Goal: Task Accomplishment & Management: Use online tool/utility

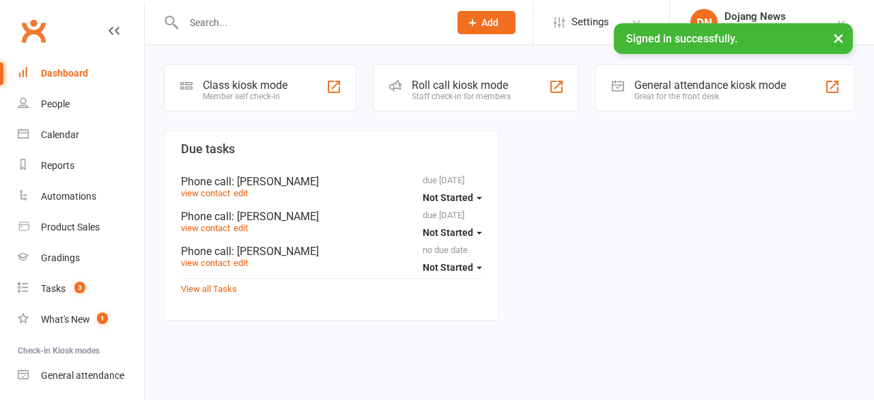
drag, startPoint x: 0, startPoint y: 0, endPoint x: 236, endPoint y: 91, distance: 252.5
click at [236, 91] on div "Class kiosk mode Member self check-in Roll call kiosk mode Staff check-in for m…" at bounding box center [509, 193] width 729 height 297
click at [236, 92] on div "Member self check-in" at bounding box center [245, 97] width 85 height 10
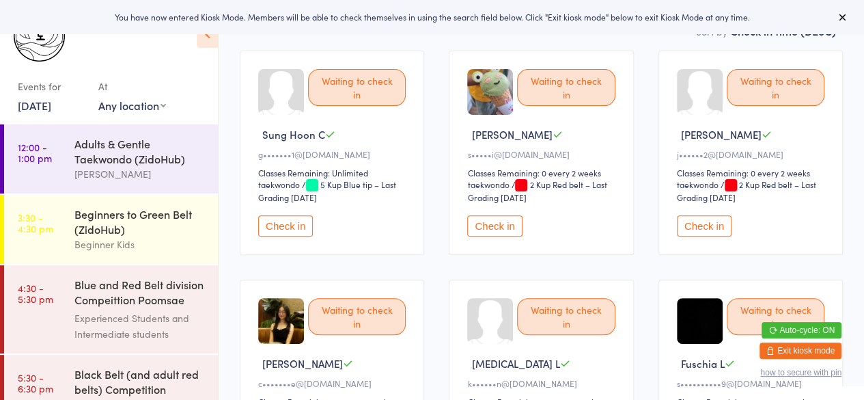
scroll to position [120, 0]
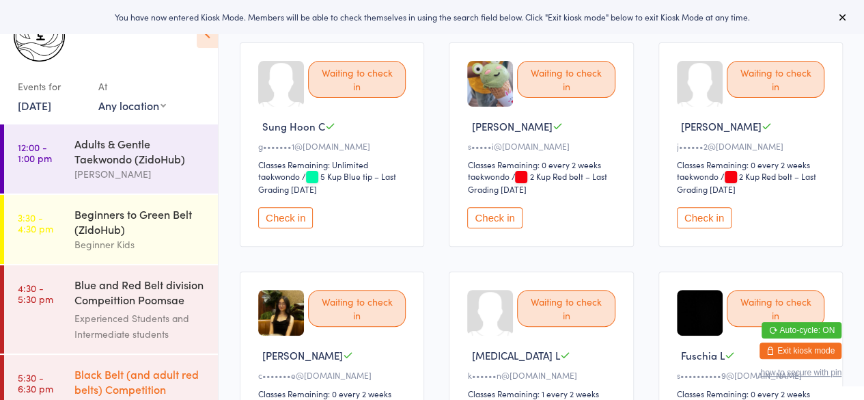
click at [111, 393] on div "Black Belt (and adult red belts) Competition Pooms..." at bounding box center [140, 382] width 132 height 33
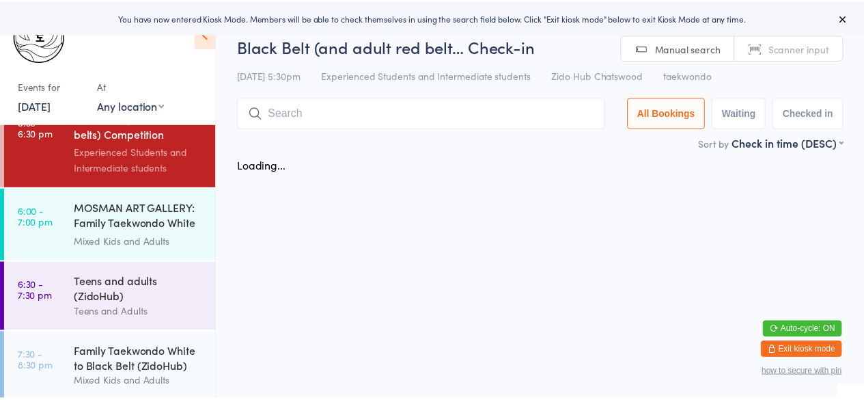
scroll to position [257, 0]
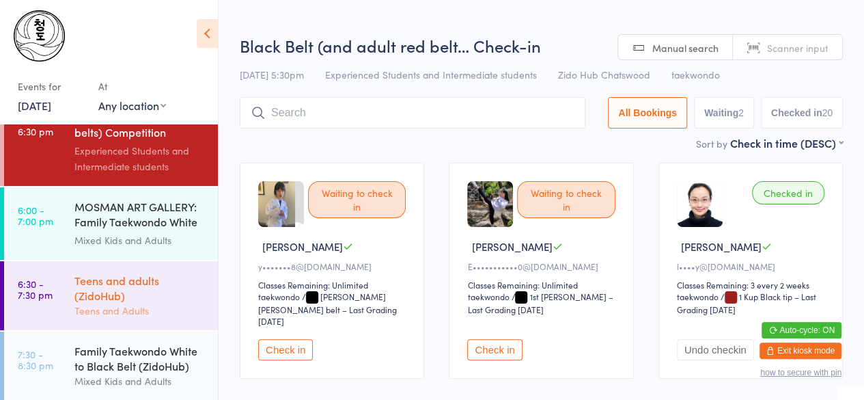
click at [130, 288] on div "Teens and adults (ZidoHub)" at bounding box center [140, 288] width 132 height 30
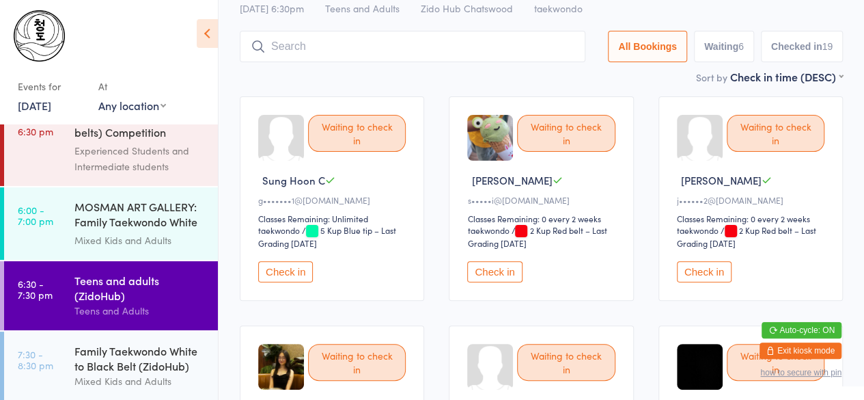
scroll to position [70, 0]
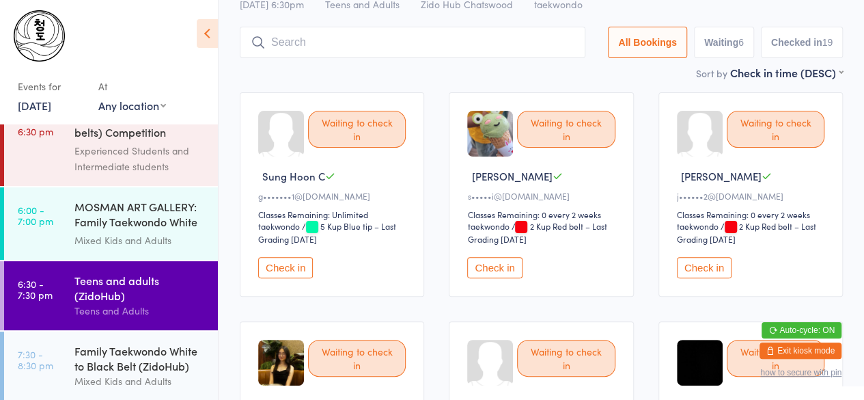
click at [268, 268] on button "Check in" at bounding box center [285, 267] width 55 height 21
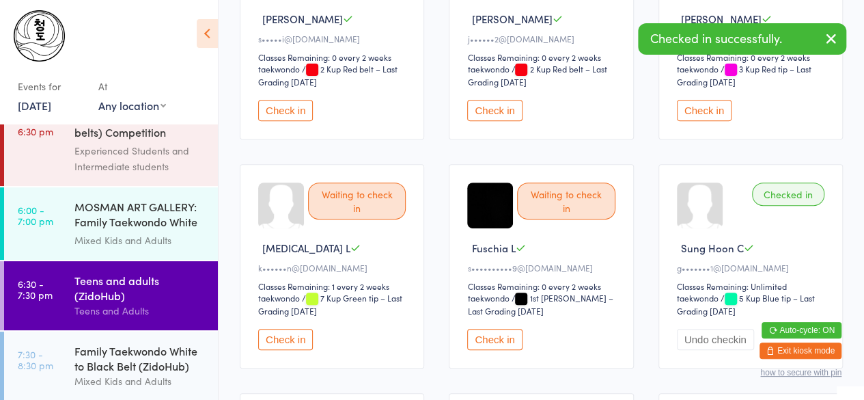
scroll to position [234, 0]
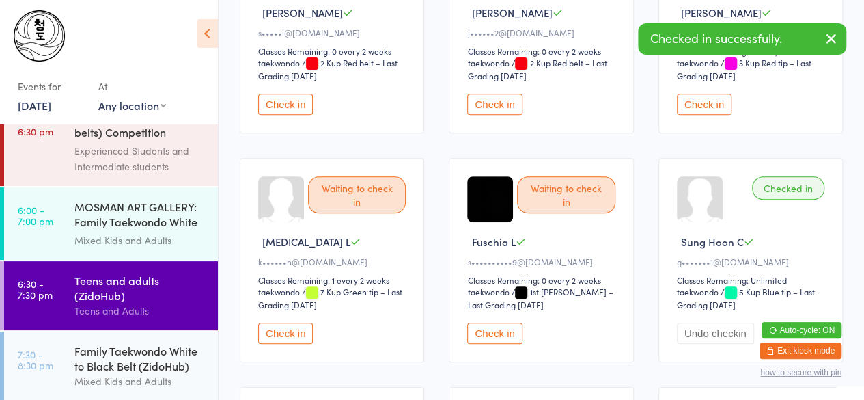
click at [298, 323] on button "Check in" at bounding box center [285, 332] width 55 height 21
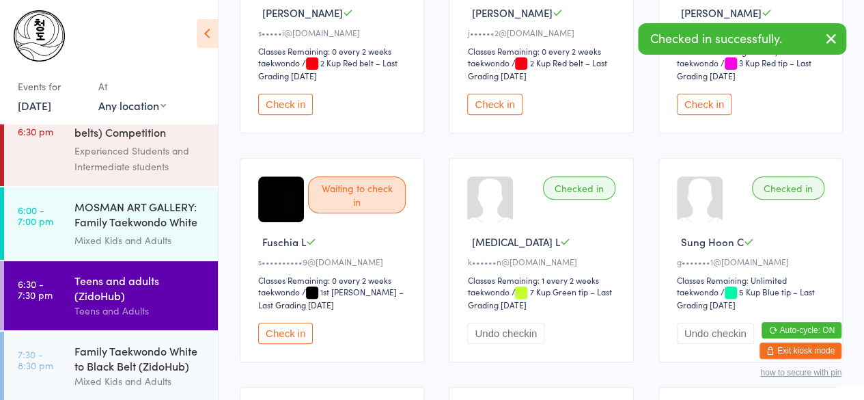
scroll to position [0, 0]
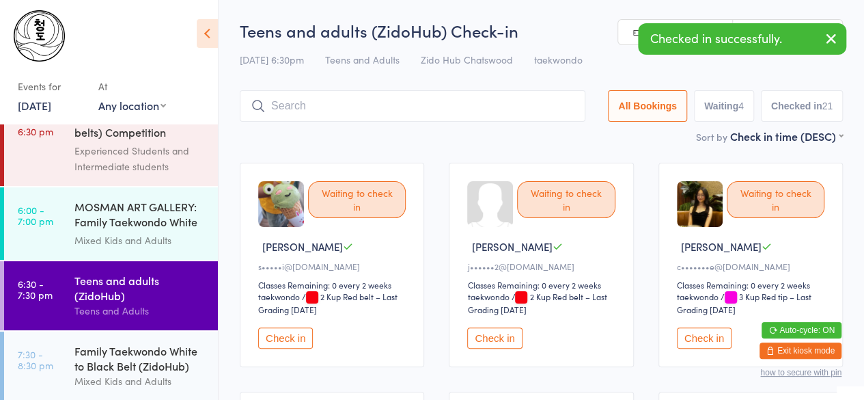
drag, startPoint x: 813, startPoint y: 125, endPoint x: 811, endPoint y: 107, distance: 17.8
click at [811, 107] on div "Teens and adults (ZidoHub) Check-in 11 Sep 6:30pm Teens and Adults Zido Hub Cha…" at bounding box center [541, 73] width 603 height 109
click at [811, 107] on button "Checked in 21" at bounding box center [802, 105] width 82 height 31
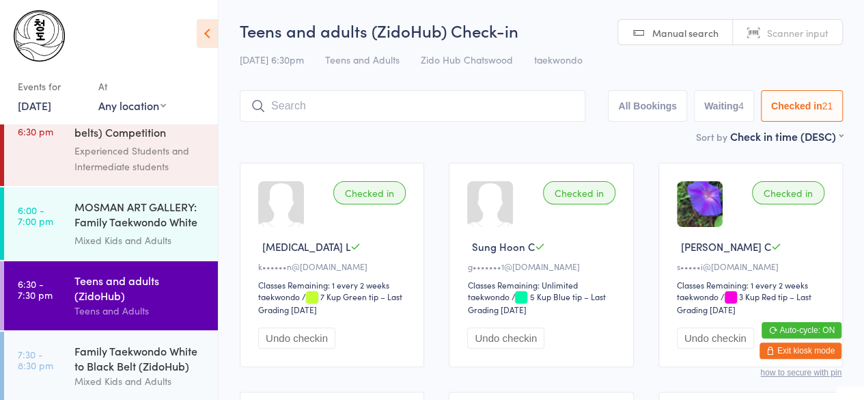
click at [212, 122] on div "Events for 11 Sep, 2025 11 Sep, 2025 September 2025 Sun Mon Tue Wed Thu Fri Sat…" at bounding box center [109, 64] width 218 height 129
click at [333, 109] on input "search" at bounding box center [413, 105] width 346 height 31
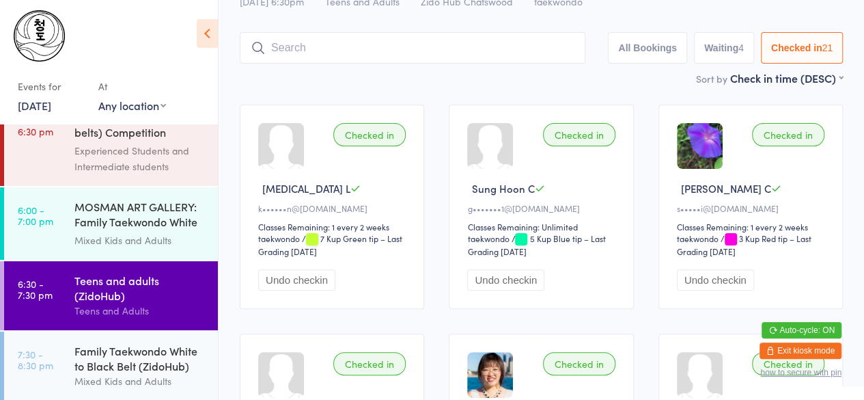
scroll to position [91, 0]
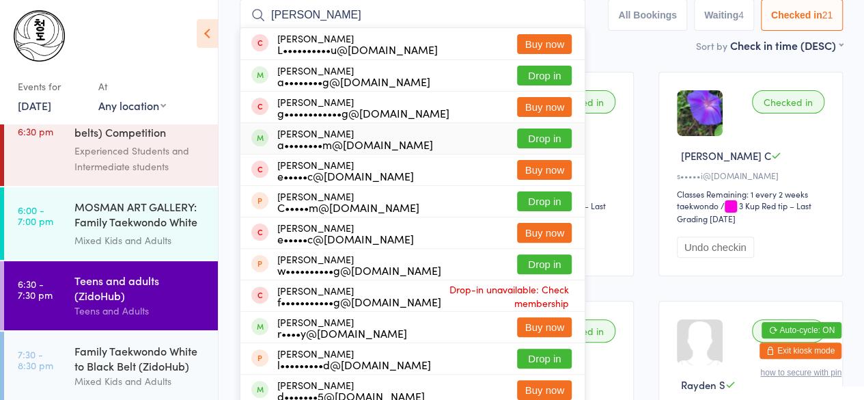
type input "cheung"
click at [332, 141] on div "a••••••••m@yahoo.com.hk" at bounding box center [355, 144] width 156 height 11
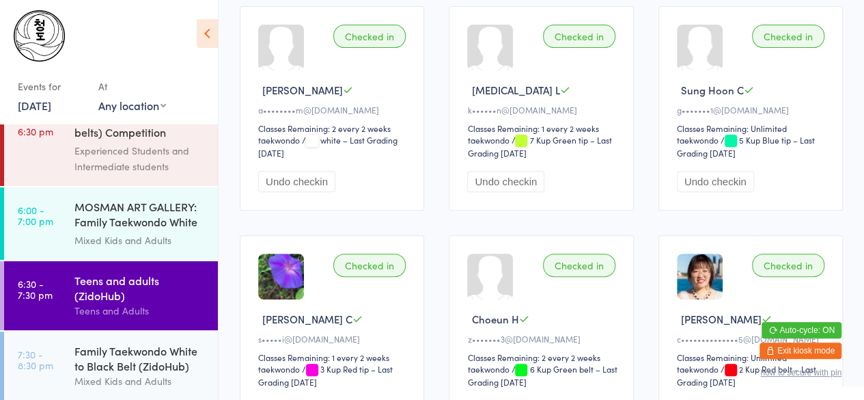
scroll to position [0, 0]
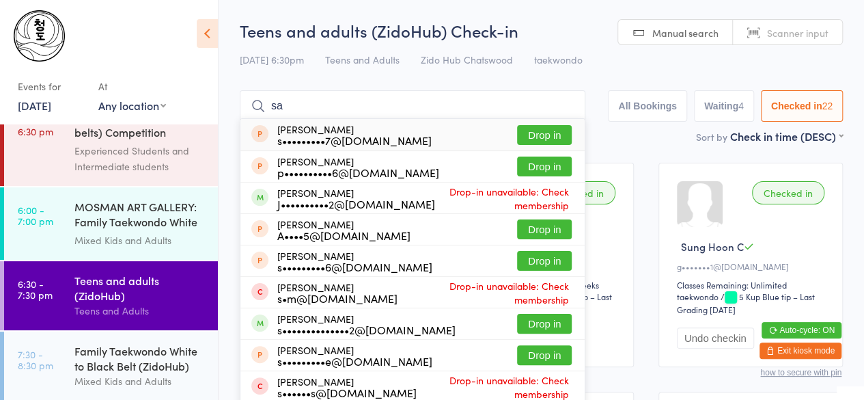
type input "s"
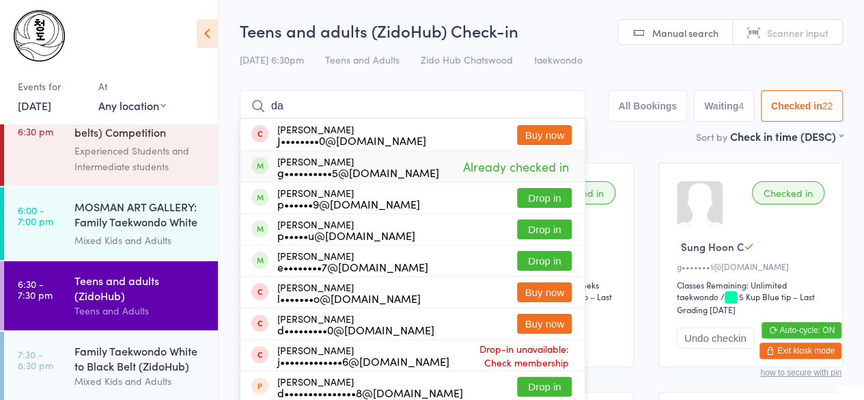
type input "d"
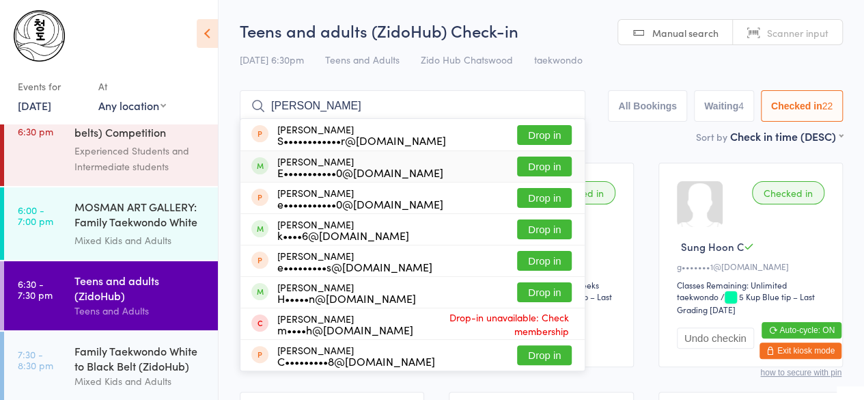
type input "esther"
click at [324, 167] on div "E•••••••••••0@gmail.com" at bounding box center [360, 172] width 166 height 11
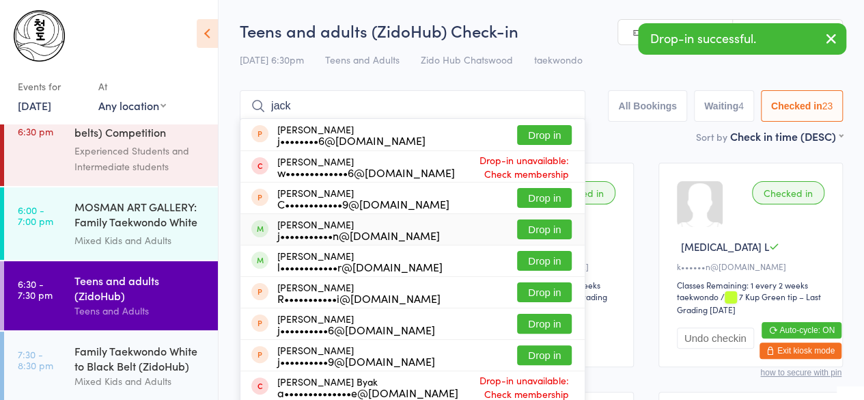
type input "jack"
click at [324, 232] on div "j•••••••••••n@gmail.com" at bounding box center [358, 234] width 163 height 11
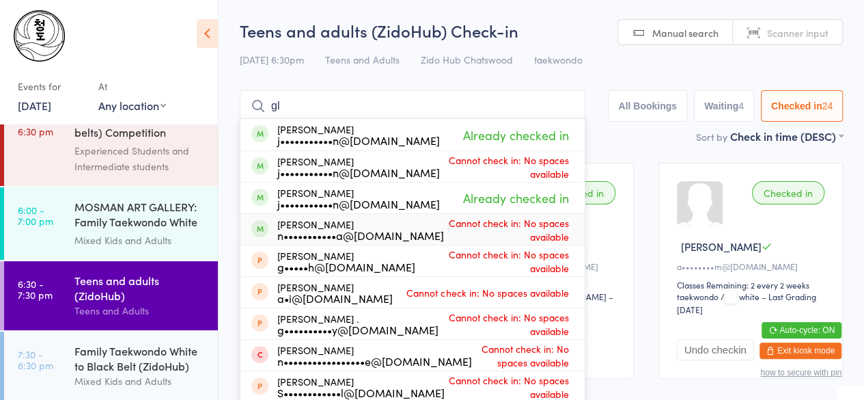
type input "g"
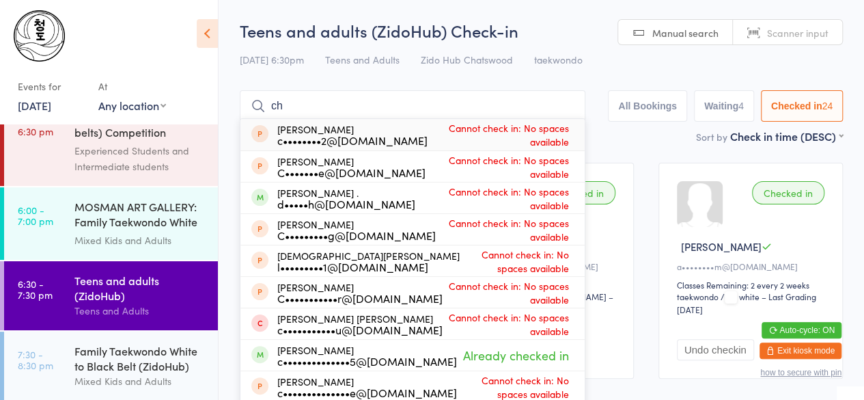
type input "c"
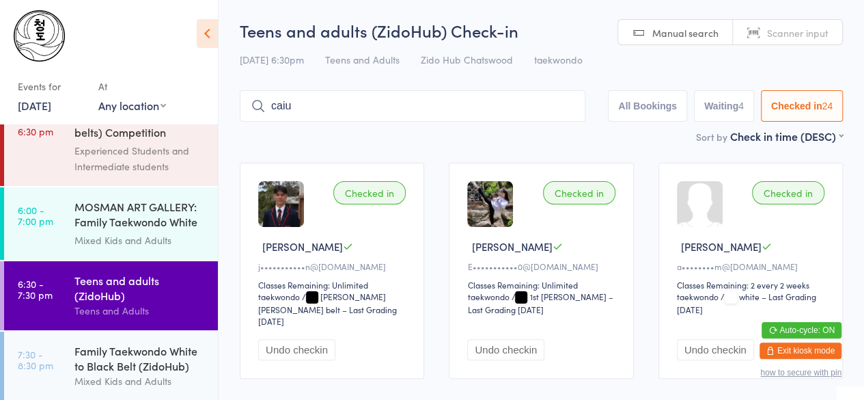
type input "caius"
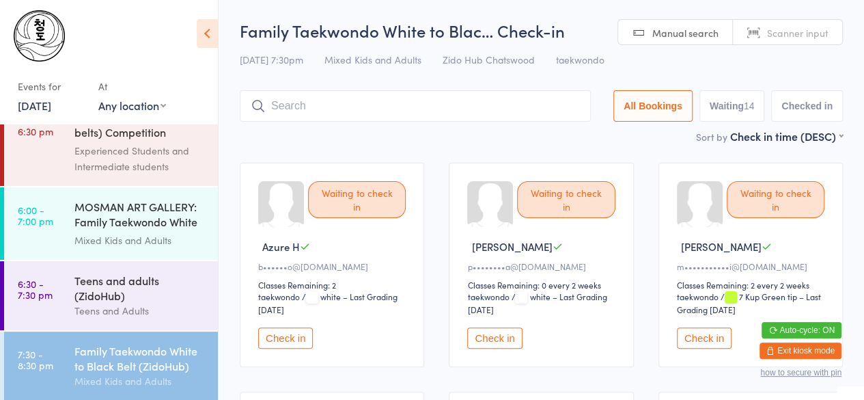
click at [383, 133] on div "Sort by Check in time (DESC) First name (ASC) First name (DESC) Last name (ASC)…" at bounding box center [541, 135] width 603 height 15
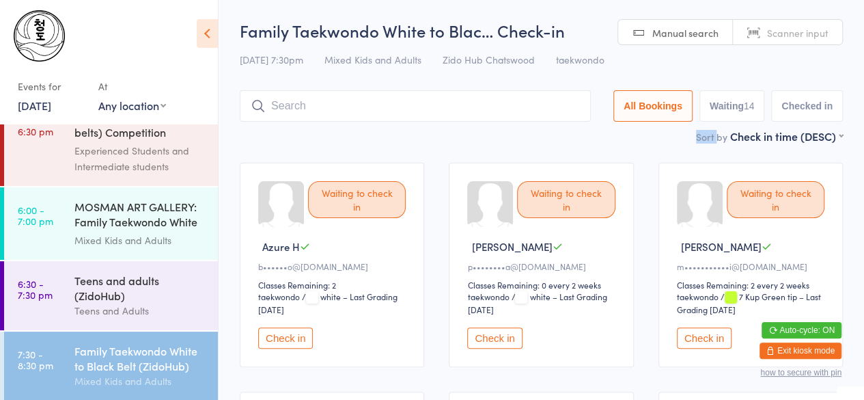
click at [286, 346] on button "Check in" at bounding box center [285, 337] width 55 height 21
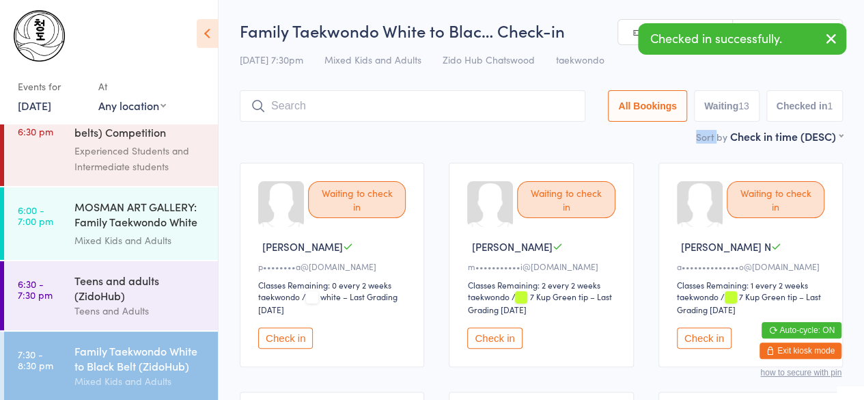
click at [286, 342] on button "Check in" at bounding box center [285, 337] width 55 height 21
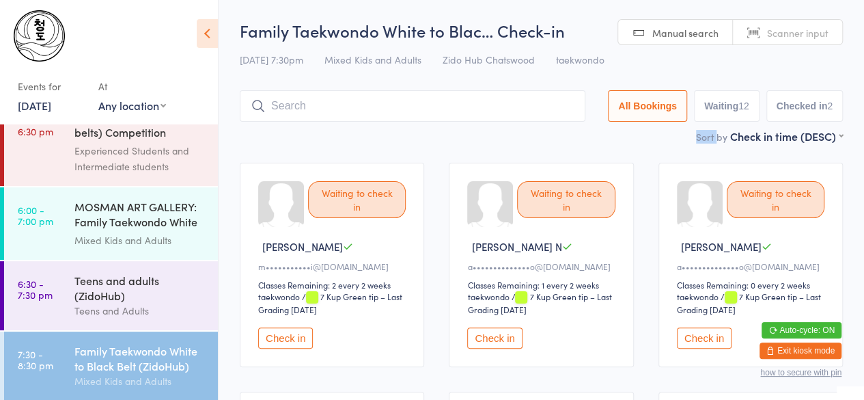
click at [487, 341] on button "Check in" at bounding box center [494, 337] width 55 height 21
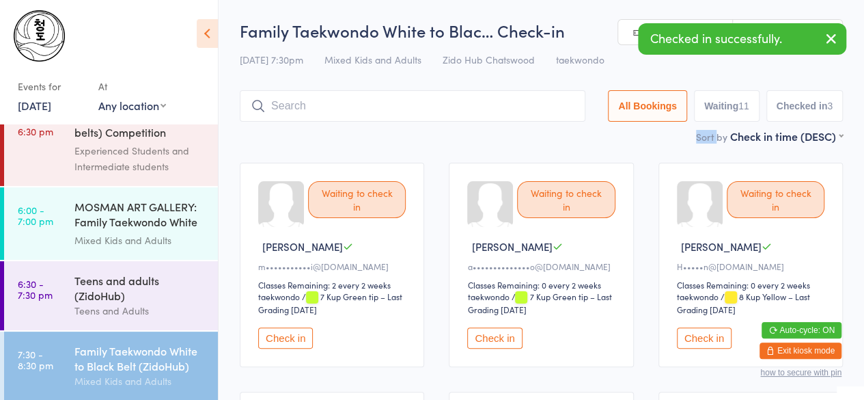
click at [487, 341] on button "Check in" at bounding box center [494, 337] width 55 height 21
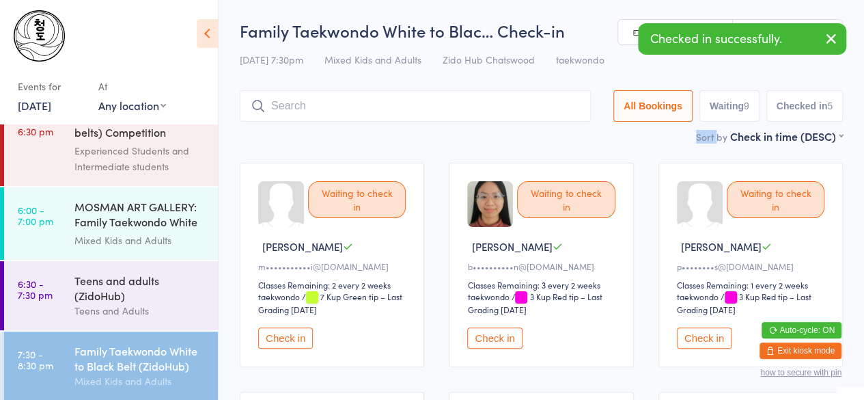
click at [487, 341] on button "Check in" at bounding box center [494, 337] width 55 height 21
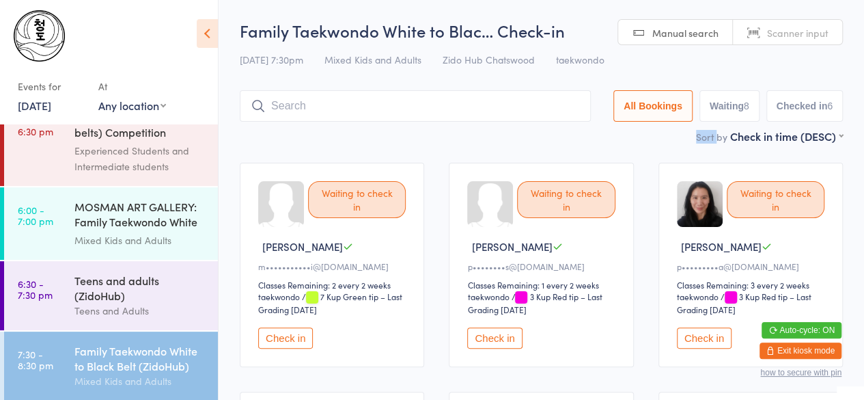
click at [487, 341] on button "Check in" at bounding box center [494, 337] width 55 height 21
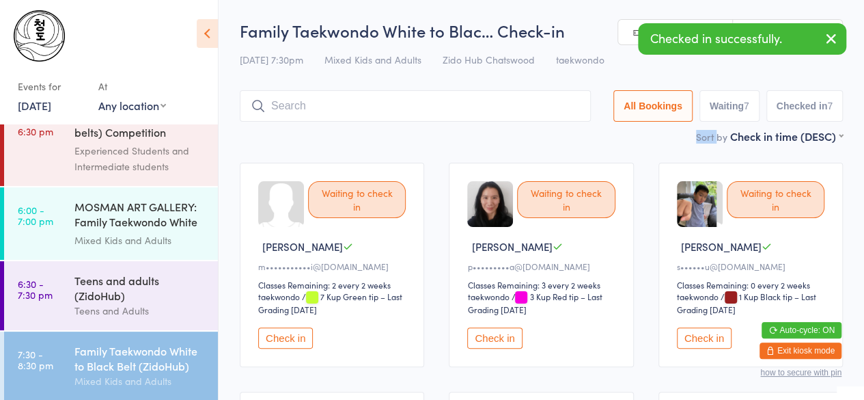
click at [487, 341] on button "Check in" at bounding box center [494, 337] width 55 height 21
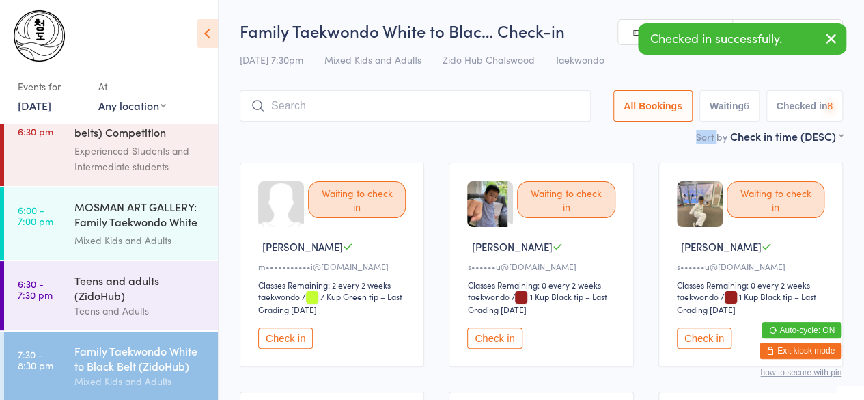
click at [487, 341] on button "Check in" at bounding box center [494, 337] width 55 height 21
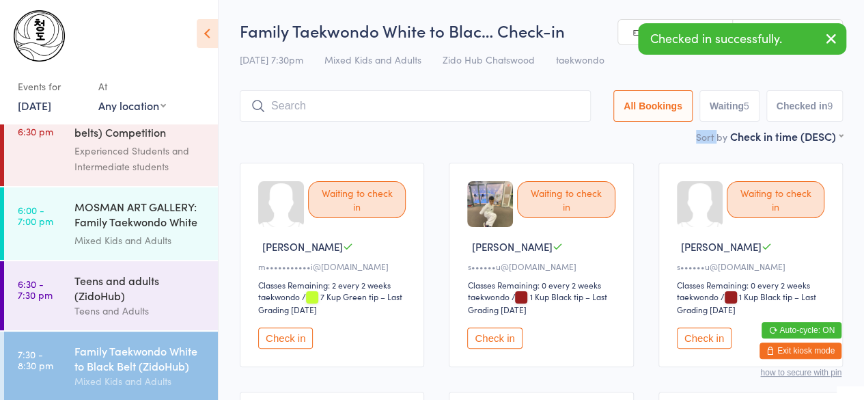
click at [487, 341] on button "Check in" at bounding box center [494, 337] width 55 height 21
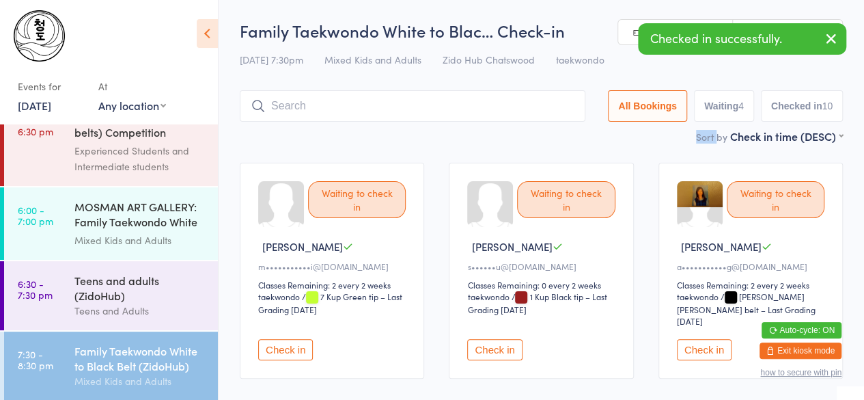
click at [487, 341] on button "Check in" at bounding box center [494, 349] width 55 height 21
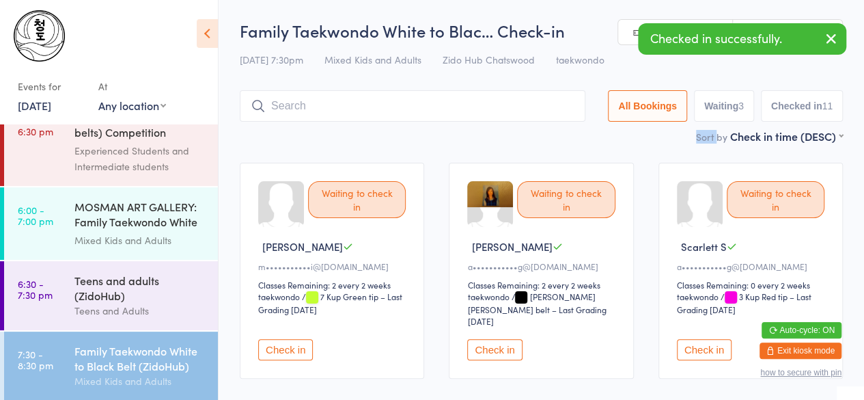
click at [487, 341] on button "Check in" at bounding box center [494, 349] width 55 height 21
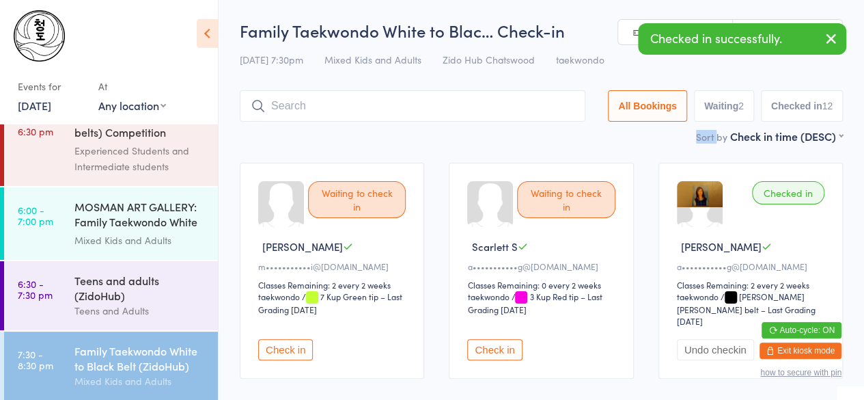
click at [487, 341] on button "Check in" at bounding box center [494, 349] width 55 height 21
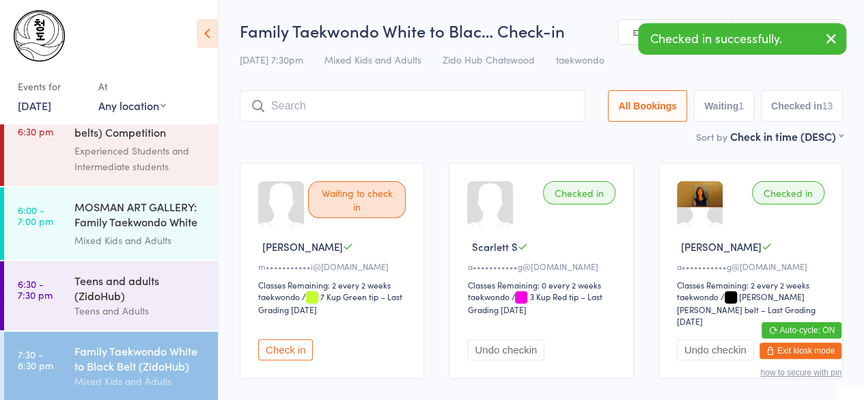
click at [442, 116] on input "search" at bounding box center [413, 105] width 346 height 31
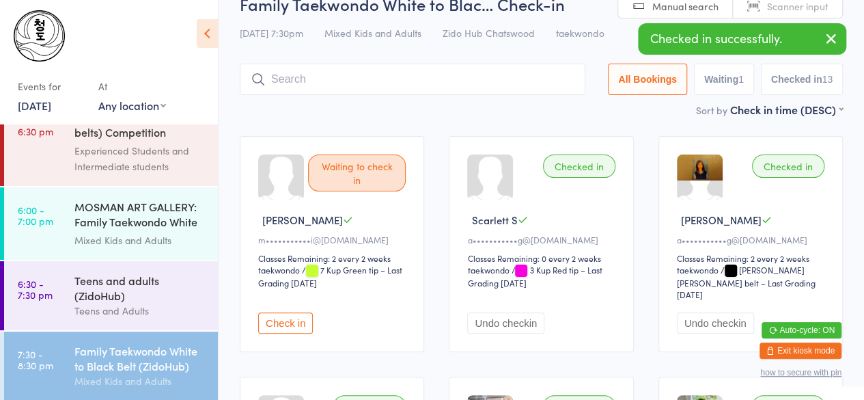
scroll to position [91, 0]
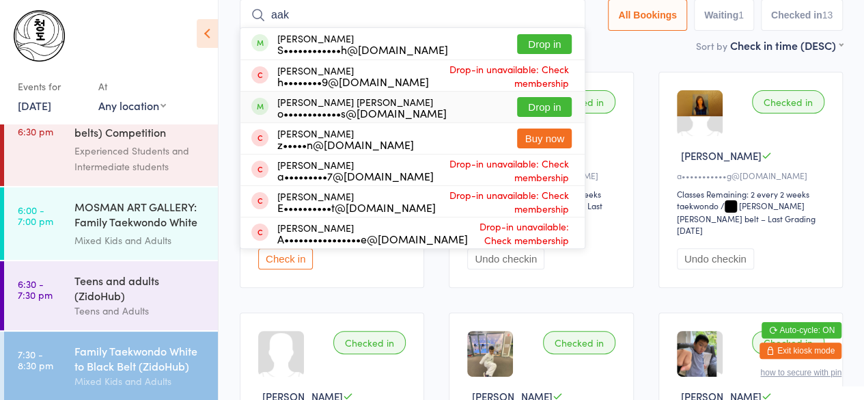
type input "aak"
click at [547, 104] on button "Drop in" at bounding box center [544, 107] width 55 height 20
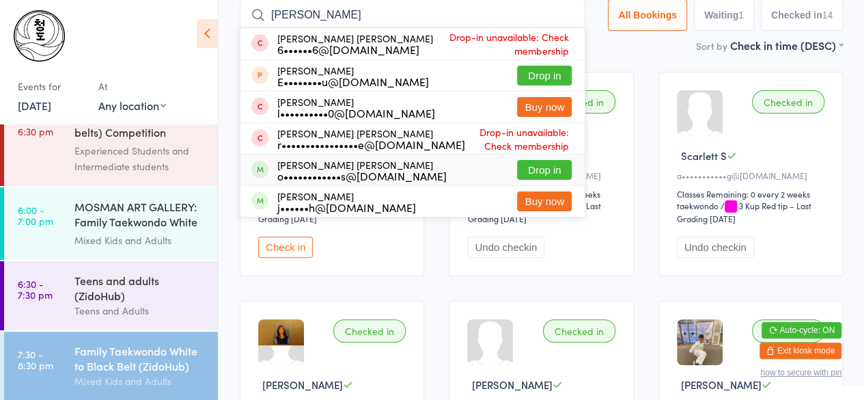
type input "eash"
click at [532, 172] on button "Drop in" at bounding box center [544, 170] width 55 height 20
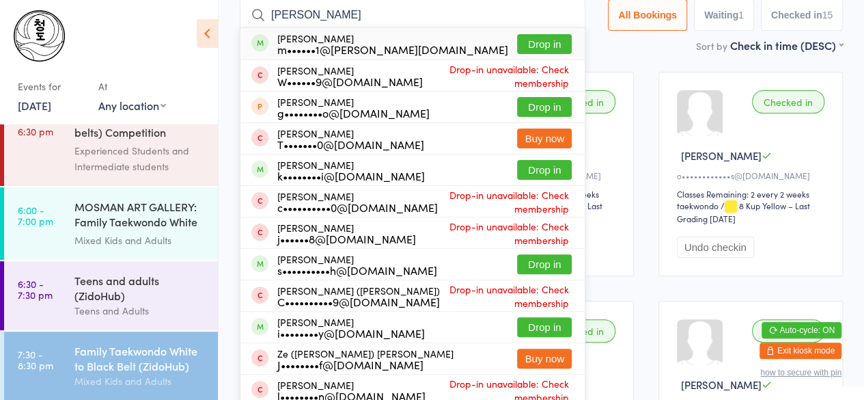
type input "jason le"
click at [527, 48] on button "Drop in" at bounding box center [544, 44] width 55 height 20
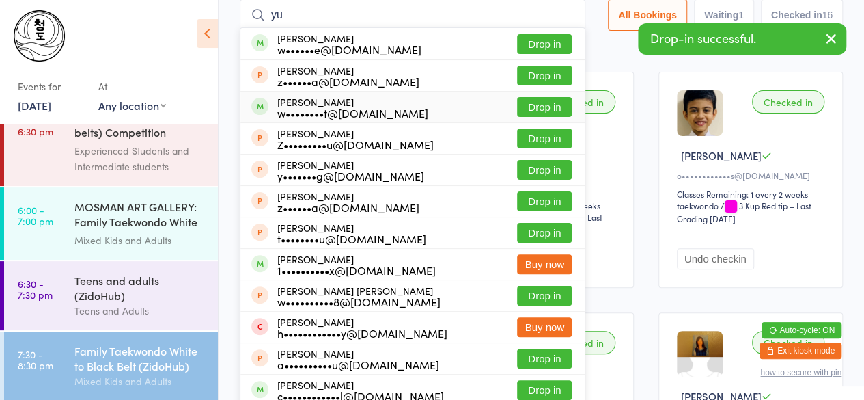
type input "yu"
click at [558, 104] on button "Drop in" at bounding box center [544, 107] width 55 height 20
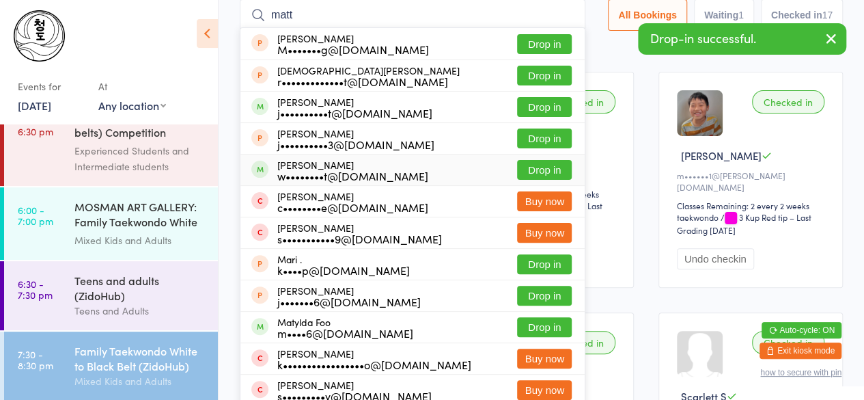
type input "matt"
click at [549, 162] on button "Drop in" at bounding box center [544, 170] width 55 height 20
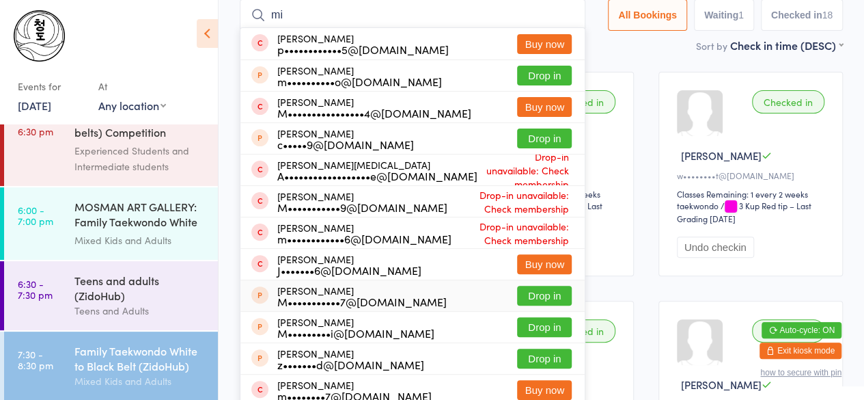
type input "m"
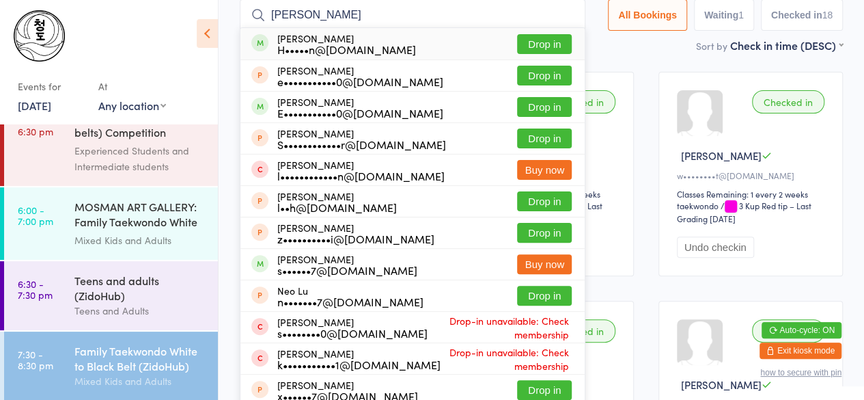
type input "luther"
click at [542, 44] on button "Drop in" at bounding box center [544, 44] width 55 height 20
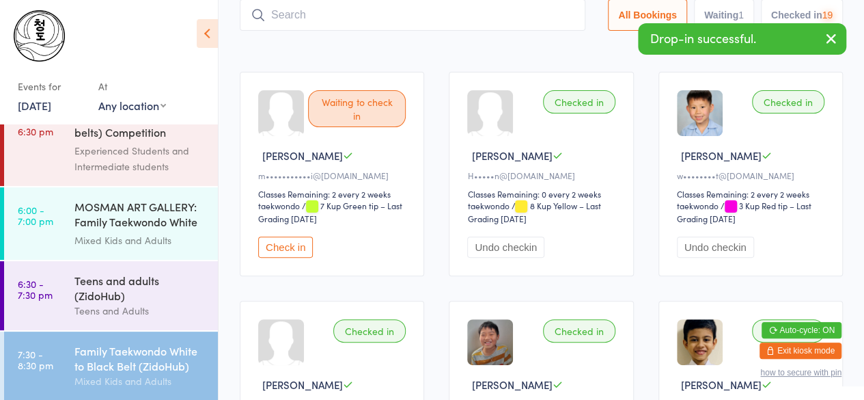
click at [542, 44] on div "Sort by Check in time (DESC) First name (ASC) First name (DESC) Last name (ASC)…" at bounding box center [541, 45] width 603 height 15
click at [184, 309] on div "Teens and Adults" at bounding box center [140, 311] width 132 height 16
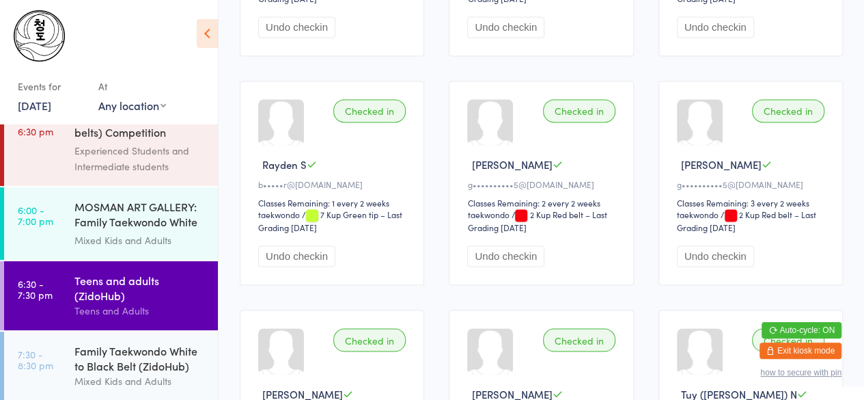
scroll to position [1016, 0]
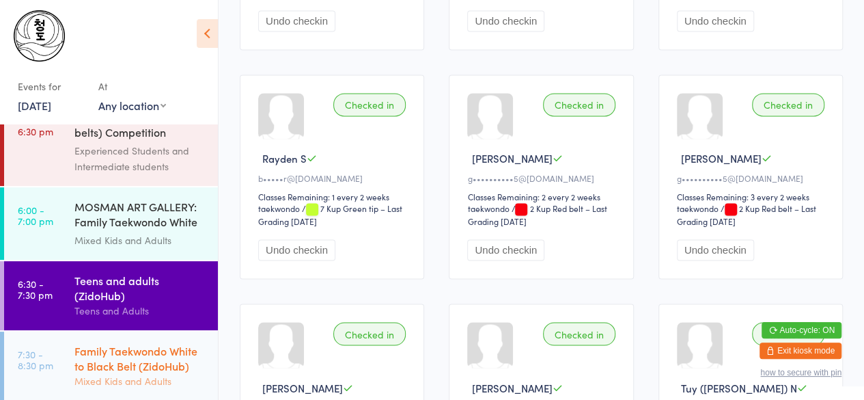
click at [178, 361] on div "Family Taekwondo White to Black Belt (ZidoHub)" at bounding box center [140, 358] width 132 height 30
